Goal: Task Accomplishment & Management: Use online tool/utility

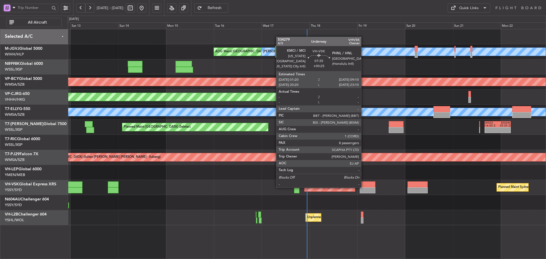
click at [364, 187] on div at bounding box center [368, 184] width 16 height 6
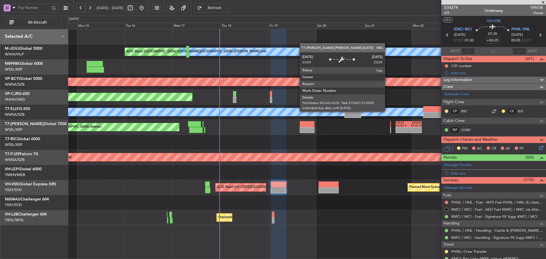
click at [298, 112] on div "MEL" at bounding box center [216, 112] width 1252 height 8
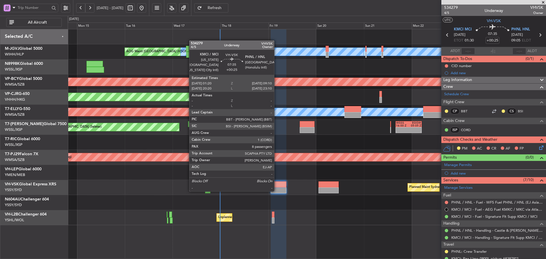
click at [277, 191] on div at bounding box center [279, 190] width 16 height 6
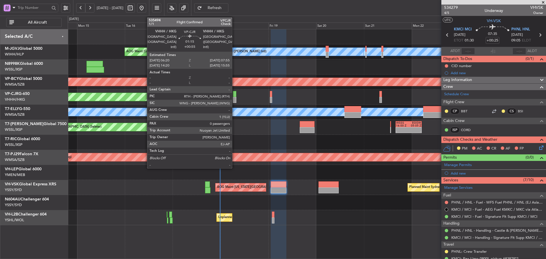
click at [235, 99] on div at bounding box center [234, 100] width 3 height 6
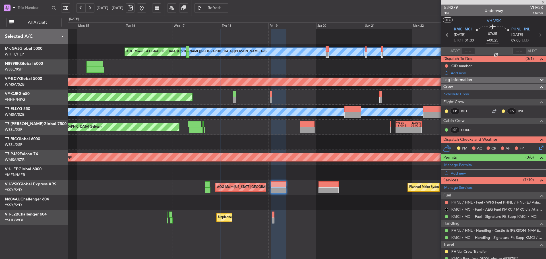
type input "+00:55"
type input "0"
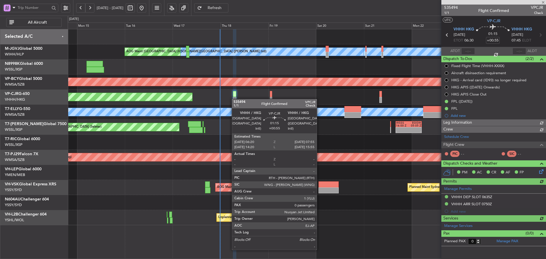
type input "[PERSON_NAME] (KYA)"
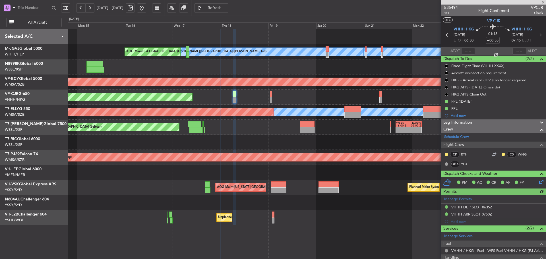
type input "[PERSON_NAME] (KYA)"
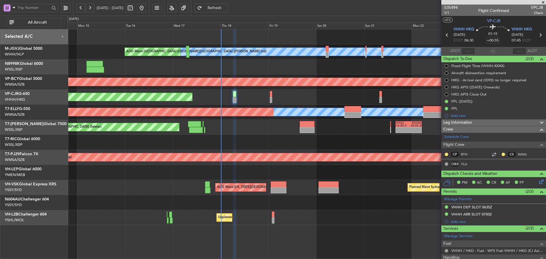
type input "[PERSON_NAME] (KYA)"
